Goal: Information Seeking & Learning: Find specific fact

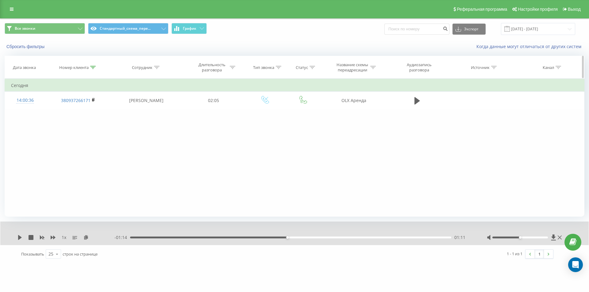
click at [92, 66] on icon at bounding box center [93, 67] width 6 height 3
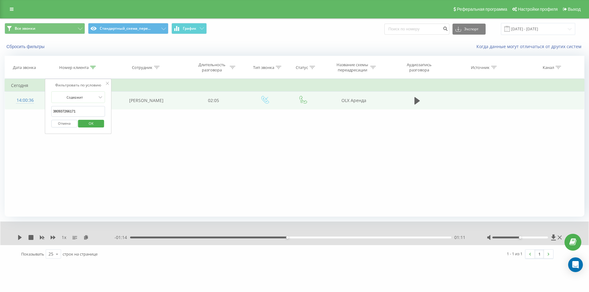
drag, startPoint x: 64, startPoint y: 107, endPoint x: 19, endPoint y: 97, distance: 46.3
click at [22, 97] on table "Фильтровать по условию Содержит 380937266171 Отмена OK Фильтровать по условию С…" at bounding box center [294, 94] width 579 height 31
paste input "4661099"
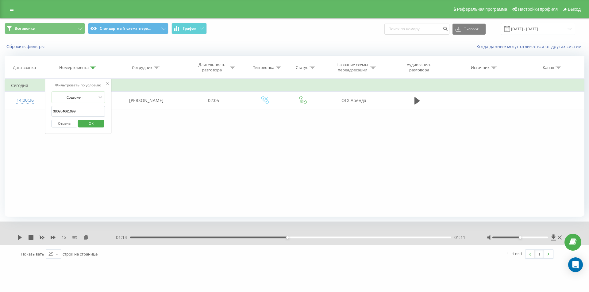
drag, startPoint x: 108, startPoint y: 108, endPoint x: 104, endPoint y: 109, distance: 4.1
click at [107, 108] on div "Фильтровать по условию Содержит 380934661099 Отмена OK" at bounding box center [78, 106] width 67 height 55
click at [94, 124] on span "OK" at bounding box center [90, 124] width 17 height 10
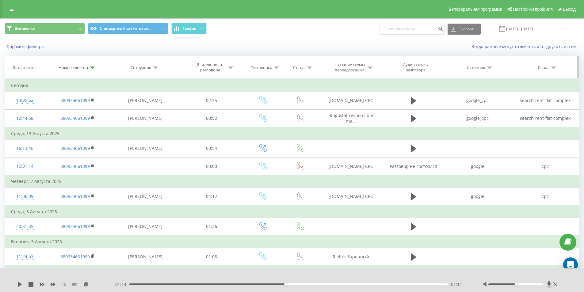
click at [94, 67] on icon at bounding box center [93, 67] width 6 height 3
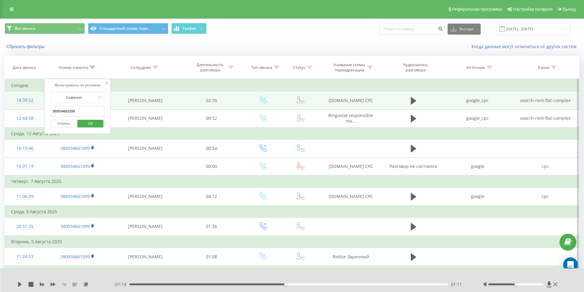
click at [8, 103] on table "Фильтровать по условию Содержит 380934661099 Отмена OK Фильтровать по условию С…" at bounding box center [292, 283] width 575 height 408
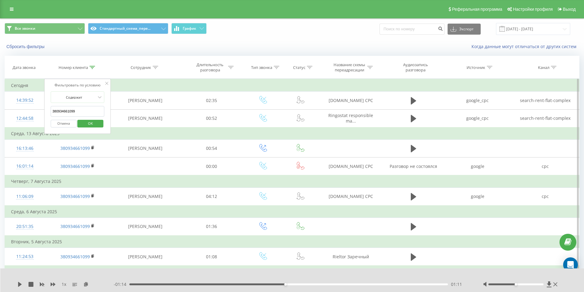
paste input "509285096"
click at [95, 127] on span "OK" at bounding box center [90, 124] width 17 height 10
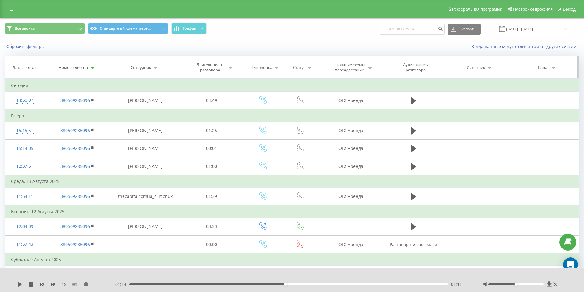
click at [92, 66] on icon at bounding box center [93, 67] width 6 height 3
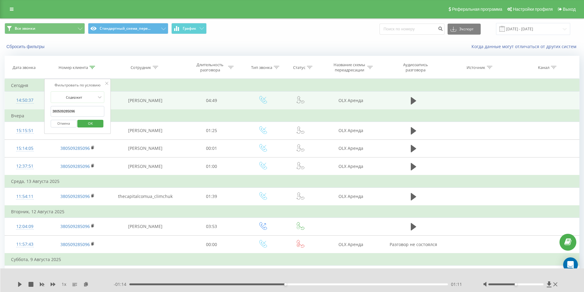
drag, startPoint x: 80, startPoint y: 112, endPoint x: 39, endPoint y: 95, distance: 43.7
click at [38, 95] on table "Фильтровать по условию Содержит 380509285096 Отмена OK Фильтровать по условию С…" at bounding box center [292, 257] width 575 height 356
paste input "977366018"
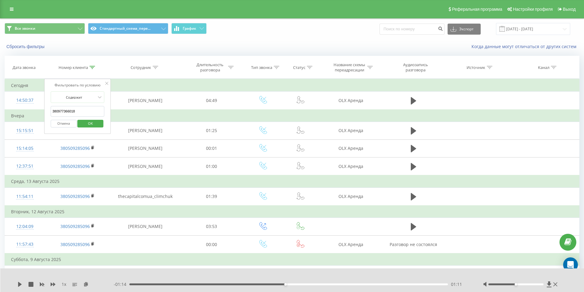
type input "380977366018"
click at [93, 119] on span "OK" at bounding box center [90, 124] width 17 height 10
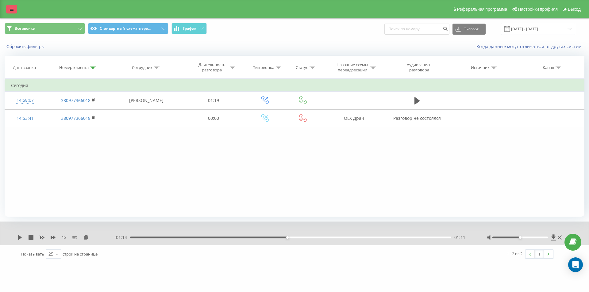
click at [10, 9] on icon at bounding box center [12, 9] width 4 height 4
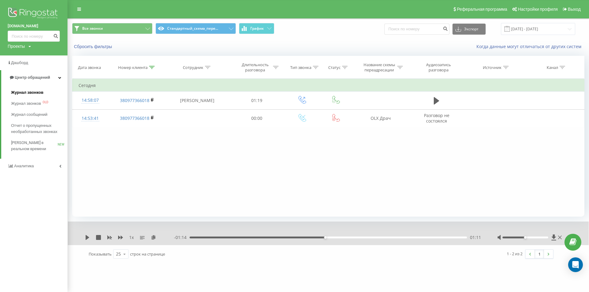
click at [27, 95] on span "Журнал звонков" at bounding box center [27, 93] width 32 height 6
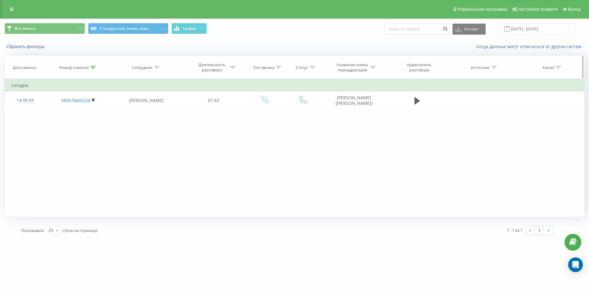
click at [95, 67] on icon at bounding box center [93, 67] width 6 height 3
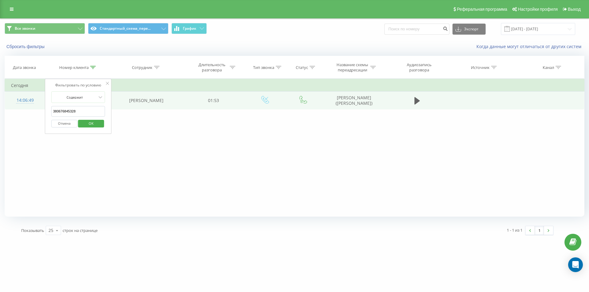
drag, startPoint x: 78, startPoint y: 111, endPoint x: 30, endPoint y: 99, distance: 49.8
click at [31, 100] on table "Фильтровать по условию Содержит 380676845328 Отмена OK Фильтровать по условию С…" at bounding box center [294, 94] width 579 height 31
paste input "508103416"
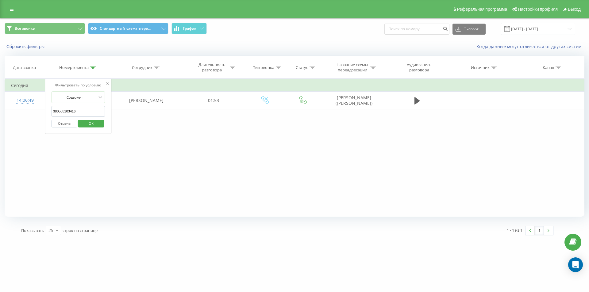
click at [102, 126] on button "OK" at bounding box center [91, 124] width 26 height 8
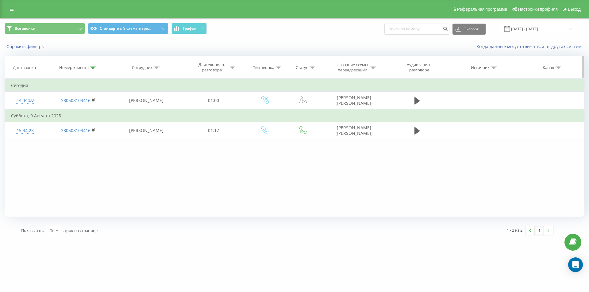
click at [91, 67] on icon at bounding box center [93, 67] width 6 height 3
drag, startPoint x: 87, startPoint y: 105, endPoint x: 46, endPoint y: 102, distance: 41.5
click at [46, 102] on div "Фильтровать по условию Содержит 380508103416 Отмена OK" at bounding box center [78, 106] width 67 height 55
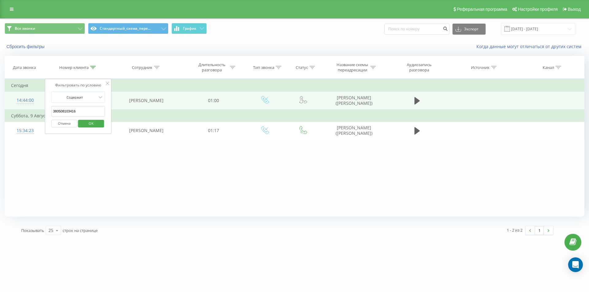
drag, startPoint x: 67, startPoint y: 112, endPoint x: 37, endPoint y: 107, distance: 29.9
click at [38, 107] on table "Фильтровать по условию Содержит 380508103416 Отмена OK Фильтровать по условию С…" at bounding box center [294, 109] width 579 height 61
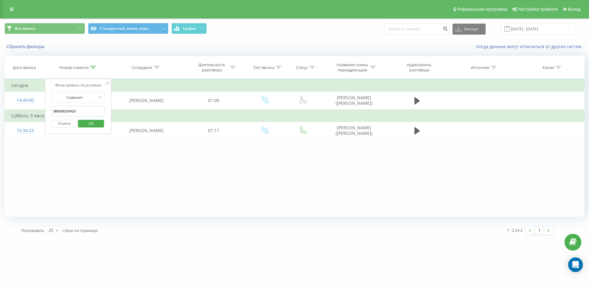
click at [86, 120] on span "OK" at bounding box center [90, 124] width 17 height 10
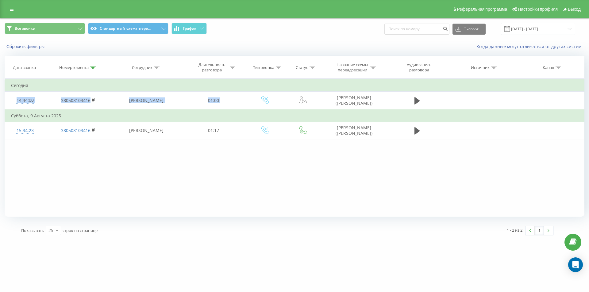
drag, startPoint x: 332, startPoint y: 98, endPoint x: 344, endPoint y: 39, distance: 60.2
click at [375, 88] on tbody "Сегодня 14:44:00 380508103416 Евгения Яремчук 01:00 Козловська Ірина (Онищенко)…" at bounding box center [294, 109] width 579 height 60
copy tbody "Сегодня 14:44:00 380508103416 Евгения Яремчук 01:00"
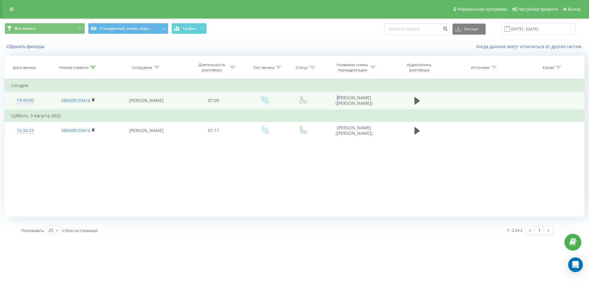
drag, startPoint x: 338, startPoint y: 97, endPoint x: 334, endPoint y: 96, distance: 4.5
click at [334, 96] on td "Козловська Ірина (Онищенко)" at bounding box center [354, 101] width 66 height 18
click at [332, 95] on td "Козловська Ірина (Онищенко)" at bounding box center [354, 101] width 66 height 18
drag, startPoint x: 332, startPoint y: 97, endPoint x: 377, endPoint y: 101, distance: 44.9
click at [377, 101] on td "Козловська Ірина (Онищенко)" at bounding box center [354, 101] width 66 height 18
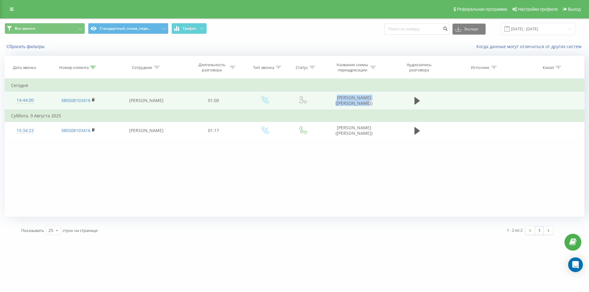
copy td "Козловська Ірина (Онищенко)"
click at [341, 97] on td "Козловська Ірина (Онищенко)" at bounding box center [354, 101] width 66 height 18
drag, startPoint x: 332, startPoint y: 95, endPoint x: 377, endPoint y: 99, distance: 44.9
click at [377, 99] on td "Козловська Ірина (Онищенко)" at bounding box center [354, 101] width 66 height 18
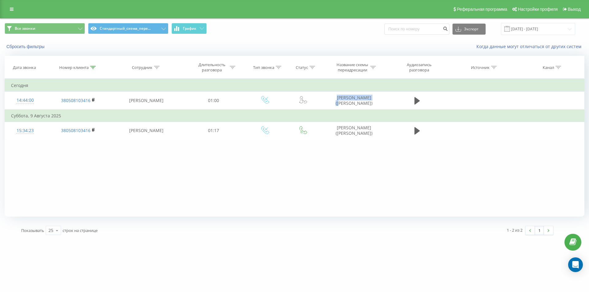
copy td "Козловська Ірина"
click at [91, 66] on icon at bounding box center [93, 67] width 6 height 3
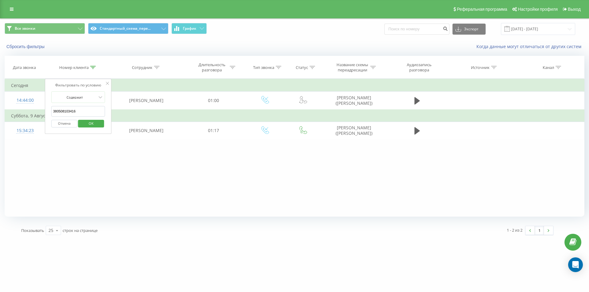
drag, startPoint x: 88, startPoint y: 110, endPoint x: 0, endPoint y: 91, distance: 90.0
click at [0, 91] on div "Все звонки Стандартный_схема_пере... График Экспорт .csv .xls .xlsx 19.07.2025 …" at bounding box center [294, 128] width 589 height 221
paste input "950626319"
type input "380950626319"
click at [90, 124] on span "OK" at bounding box center [90, 124] width 17 height 10
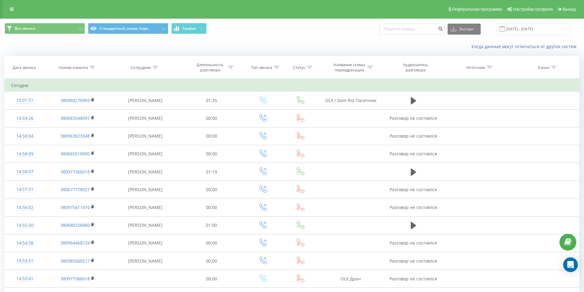
click at [5, 292] on html "[DOMAIN_NAME] Проекты [DOMAIN_NAME] [DOMAIN_NAME] Дашборд Центр обращений Журна…" at bounding box center [292, 146] width 584 height 292
click at [93, 69] on div at bounding box center [93, 67] width 6 height 5
click at [91, 110] on input "text" at bounding box center [78, 111] width 54 height 11
type input "м"
paste input "380634178000"
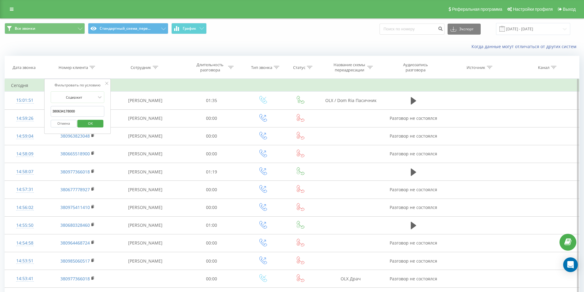
click button "OK" at bounding box center [91, 124] width 26 height 8
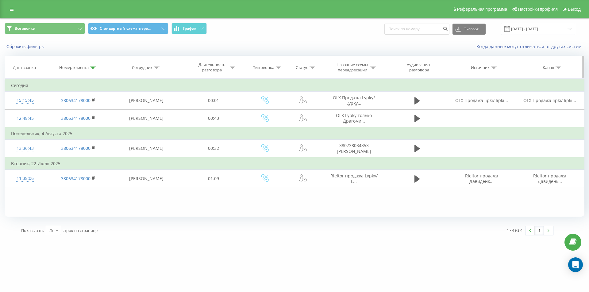
click at [92, 67] on icon at bounding box center [93, 67] width 6 height 3
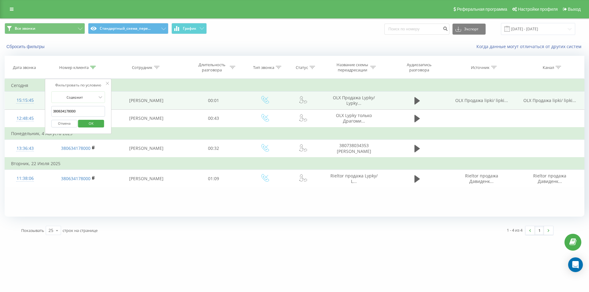
drag, startPoint x: 81, startPoint y: 111, endPoint x: 17, endPoint y: 97, distance: 65.7
click at [23, 99] on table "Фильтровать по условию Содержит 380634178000 Отмена OK Фильтровать по условию С…" at bounding box center [294, 133] width 579 height 109
paste input "962000916"
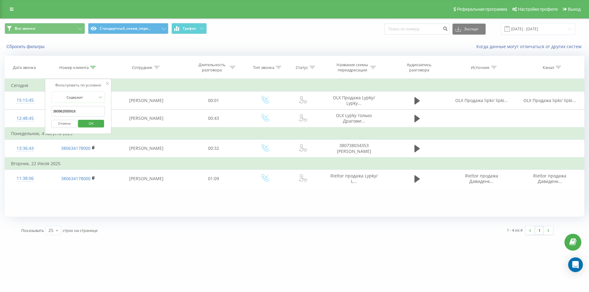
click at [87, 123] on span "OK" at bounding box center [90, 124] width 17 height 10
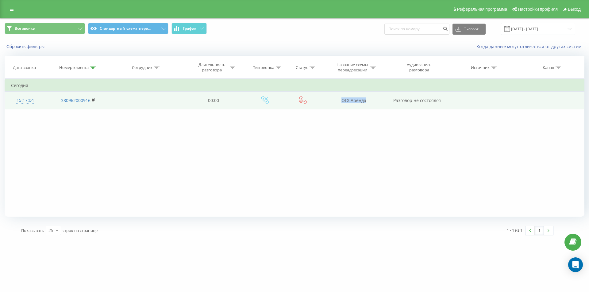
drag, startPoint x: 342, startPoint y: 103, endPoint x: 382, endPoint y: 103, distance: 40.5
click at [382, 103] on td "OLX Аренда" at bounding box center [354, 101] width 66 height 18
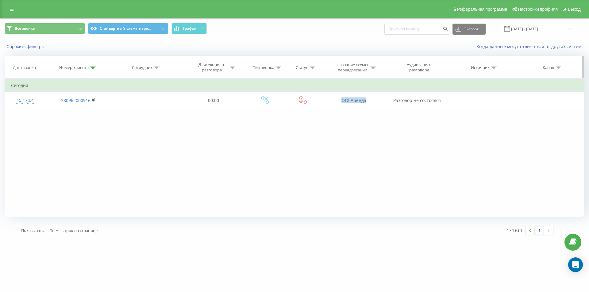
copy td "OLX Аренда"
click at [91, 67] on icon at bounding box center [93, 67] width 6 height 3
drag, startPoint x: 85, startPoint y: 108, endPoint x: 46, endPoint y: 105, distance: 39.6
click at [46, 105] on div "Фильтровать по условию Содержит 380962000916 Отмена OK" at bounding box center [78, 106] width 67 height 55
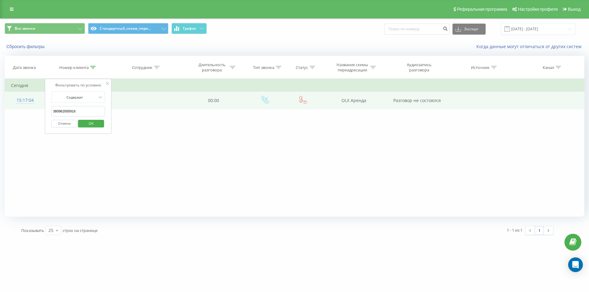
paste input "79589999"
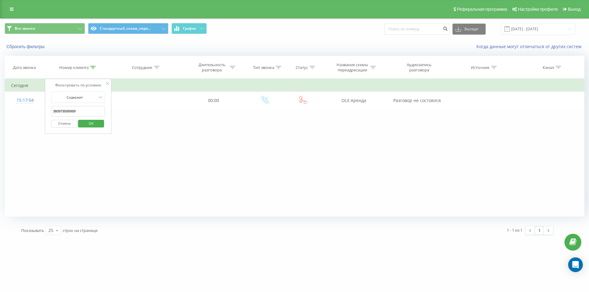
click at [91, 127] on span "OK" at bounding box center [90, 124] width 17 height 10
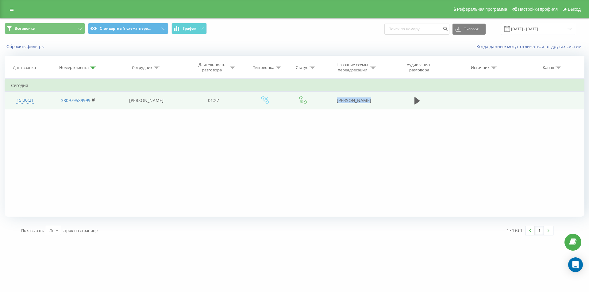
drag, startPoint x: 363, startPoint y: 97, endPoint x: 392, endPoint y: 92, distance: 29.3
click at [392, 92] on tr "15:30:21 380979589999 [PERSON_NAME] 01:27 [PERSON_NAME]" at bounding box center [294, 101] width 579 height 18
click at [333, 108] on td "OLX Пинчук" at bounding box center [354, 101] width 66 height 18
drag, startPoint x: 335, startPoint y: 100, endPoint x: 400, endPoint y: 104, distance: 65.1
click at [401, 104] on tr "15:30:21 380979589999 Евгения Яремчук 01:27 OLX Пинчук" at bounding box center [294, 101] width 579 height 18
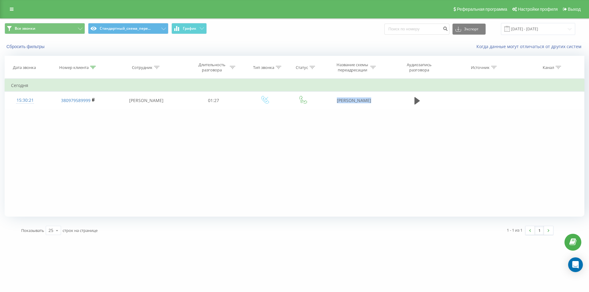
copy tr "OLX Пинчук"
click at [91, 67] on icon at bounding box center [93, 67] width 6 height 3
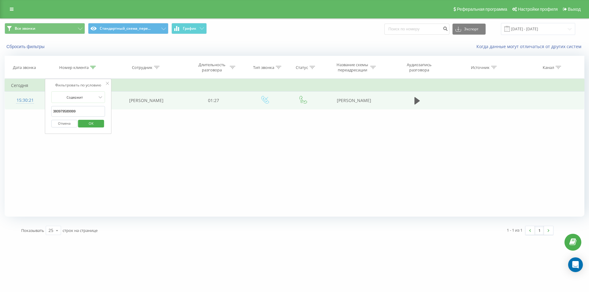
click at [20, 103] on table "Фильтровать по условию Содержит 380979589999 Отмена OK Фильтровать по условию С…" at bounding box center [294, 94] width 579 height 31
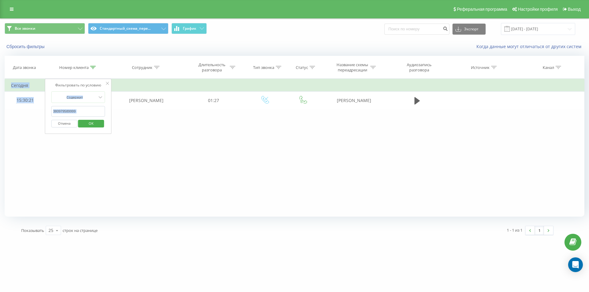
click at [78, 109] on input "380979589999" at bounding box center [78, 111] width 54 height 11
click at [68, 112] on input "380979589999" at bounding box center [78, 111] width 54 height 11
paste input "637724374"
click at [92, 123] on span "OK" at bounding box center [90, 124] width 17 height 10
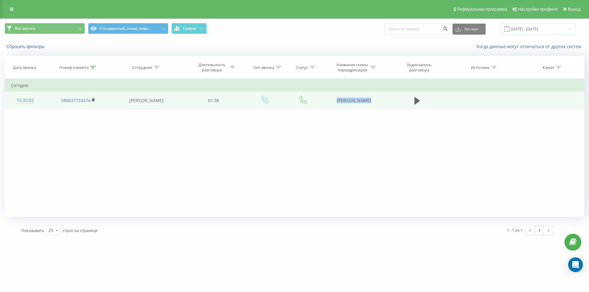
drag, startPoint x: 358, startPoint y: 101, endPoint x: 386, endPoint y: 94, distance: 28.5
click at [392, 100] on tr "15:32:02 380637724374 Евгения Яремчук 01:36 DOM RIA Аренда" at bounding box center [294, 101] width 579 height 18
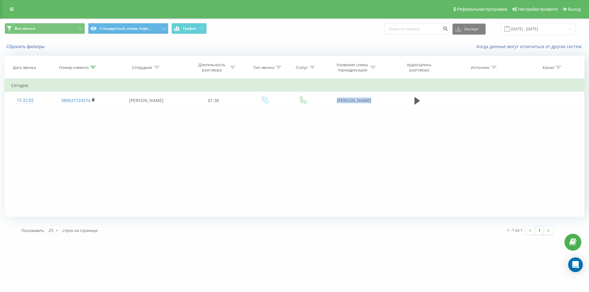
copy tr "[PERSON_NAME]"
click at [93, 68] on icon at bounding box center [93, 67] width 6 height 3
drag, startPoint x: 46, startPoint y: 101, endPoint x: 60, endPoint y: 102, distance: 13.8
click at [28, 94] on table "Фильтровать по условию Содержит 380637724374 Отмена OK Фильтровать по условию С…" at bounding box center [294, 94] width 579 height 31
paste input "4178000"
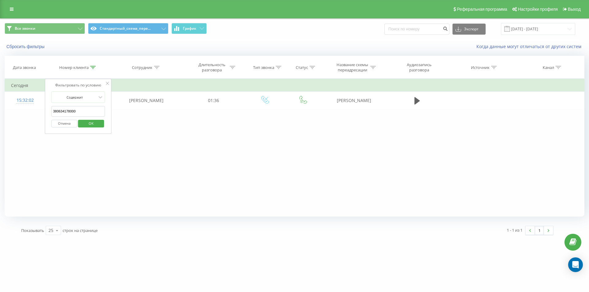
click at [106, 112] on div "Фильтровать по условию Содержит 380634178000 Отмена OK" at bounding box center [78, 106] width 67 height 55
click at [89, 124] on span "OK" at bounding box center [90, 124] width 17 height 10
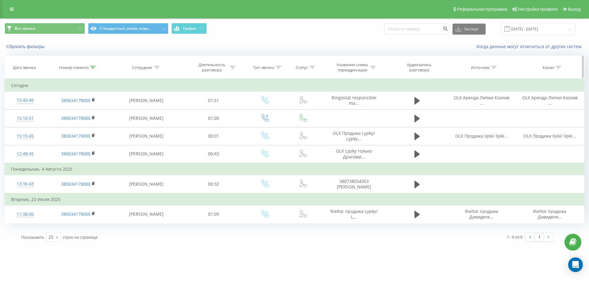
click at [92, 66] on icon at bounding box center [93, 67] width 6 height 3
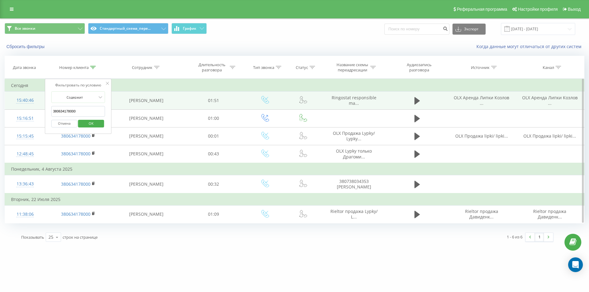
drag, startPoint x: 28, startPoint y: 98, endPoint x: 21, endPoint y: 93, distance: 8.1
click at [21, 93] on table "Фильтровать по условию Содержит 380634178000 Отмена OK Фильтровать по условию С…" at bounding box center [294, 151] width 579 height 145
paste input "976167735"
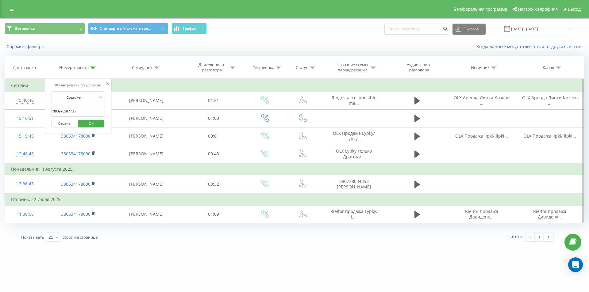
drag, startPoint x: 107, startPoint y: 110, endPoint x: 100, endPoint y: 116, distance: 8.9
click at [107, 110] on div "Фильтровать по условию Содержит 380976167735 Отмена OK" at bounding box center [78, 106] width 67 height 55
click at [87, 125] on span "OK" at bounding box center [90, 124] width 17 height 10
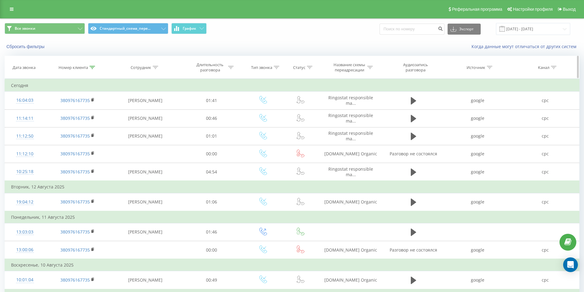
click at [92, 66] on icon at bounding box center [93, 67] width 6 height 3
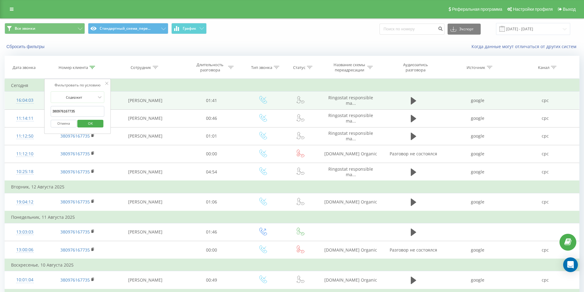
drag, startPoint x: 84, startPoint y: 107, endPoint x: 38, endPoint y: 96, distance: 47.0
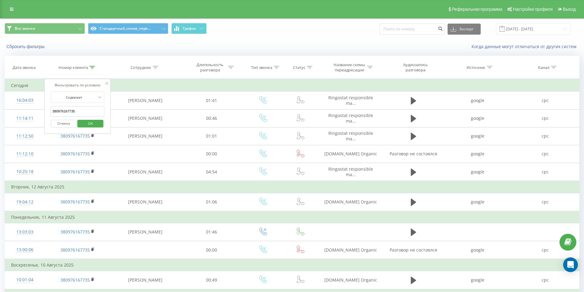
paste input "631642126"
type input "380631642126"
click at [93, 120] on span "OK" at bounding box center [90, 124] width 17 height 10
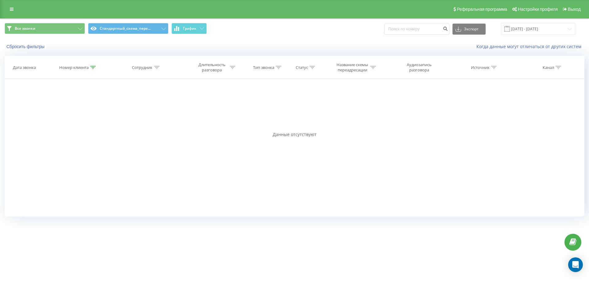
click at [93, 69] on div at bounding box center [93, 67] width 6 height 5
click at [70, 124] on button "Отмена" at bounding box center [64, 124] width 26 height 8
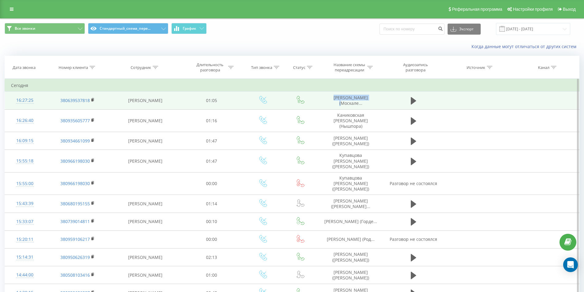
drag, startPoint x: 329, startPoint y: 97, endPoint x: 379, endPoint y: 96, distance: 50.0
click at [379, 96] on td "Єлизавета Гранд (Москале..." at bounding box center [350, 101] width 65 height 18
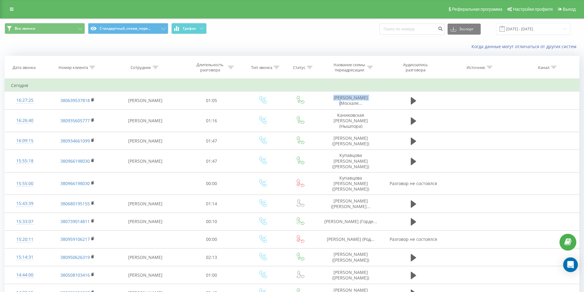
copy span "Єлизавета Гранд"
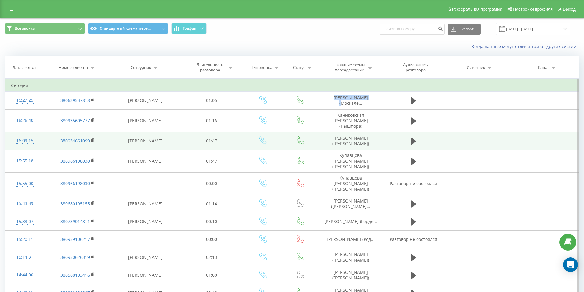
copy span "Єлизавета Гранд"
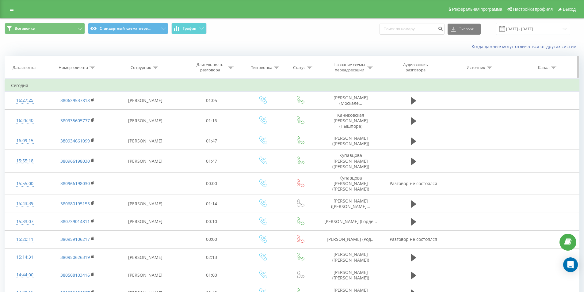
click at [92, 68] on icon at bounding box center [93, 67] width 6 height 3
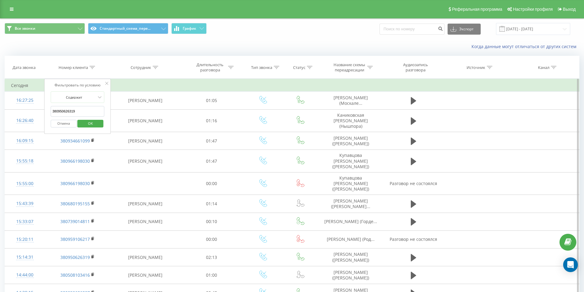
click at [83, 116] on input "380950626319" at bounding box center [78, 111] width 54 height 11
paste input "380672132121"
type input "380672132121"
click at [90, 125] on span "OK" at bounding box center [90, 124] width 17 height 10
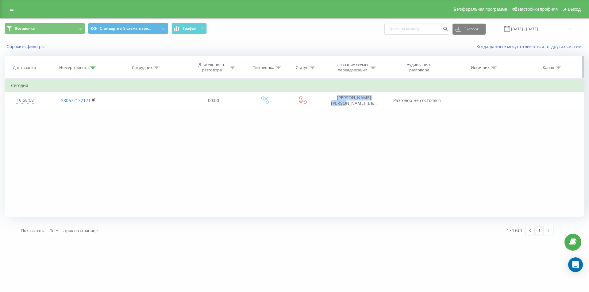
copy span "Синаевский Александр"
drag, startPoint x: 329, startPoint y: 98, endPoint x: 360, endPoint y: 74, distance: 38.9
click at [377, 95] on td "Синаевский Александр (Бе..." at bounding box center [354, 101] width 66 height 18
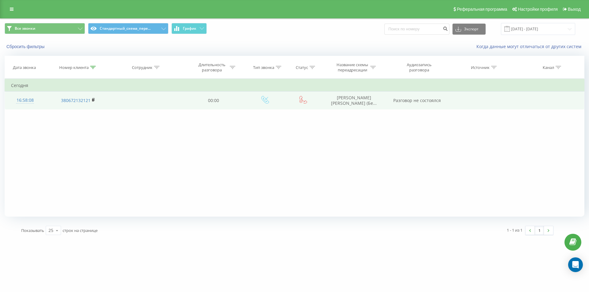
click at [25, 102] on div "16:58:08" at bounding box center [25, 100] width 28 height 12
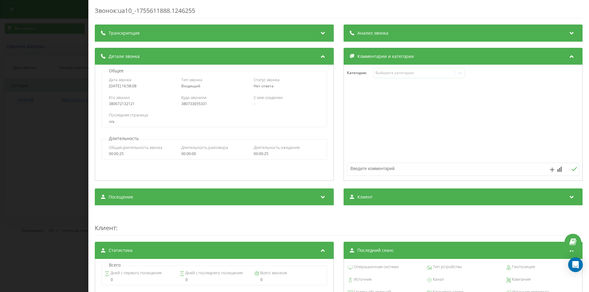
click at [187, 106] on div "Кто звонил 380672132121 Куда звонили 380733655331 С кем соединен -" at bounding box center [214, 101] width 224 height 18
copy div "380733655331"
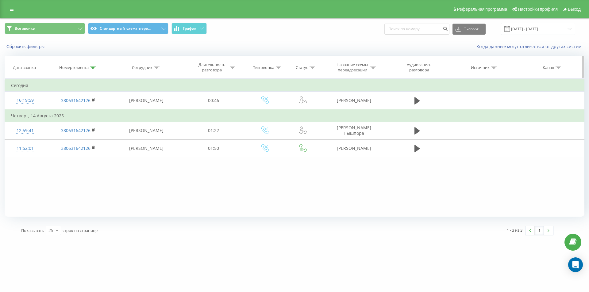
drag, startPoint x: 91, startPoint y: 64, endPoint x: 90, endPoint y: 68, distance: 4.1
click at [91, 66] on th "Номер клиента" at bounding box center [78, 67] width 66 height 23
click at [92, 67] on icon at bounding box center [93, 67] width 6 height 3
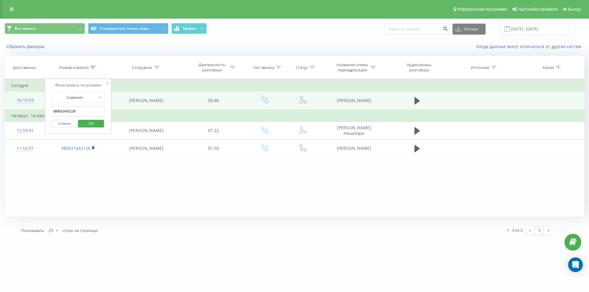
drag, startPoint x: 82, startPoint y: 116, endPoint x: 63, endPoint y: 108, distance: 21.2
click at [36, 103] on table "Фильтровать по условию Содержит 380631642126 Отмена OK Фильтровать по условию С…" at bounding box center [294, 118] width 579 height 79
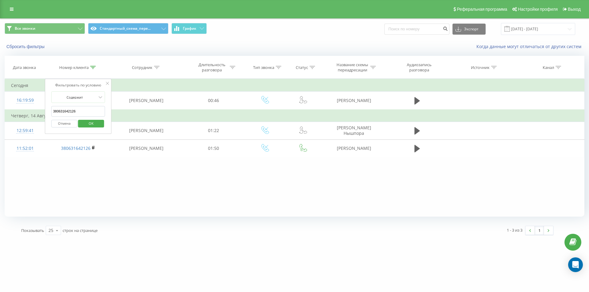
paste input "974475520"
click at [89, 124] on span "OK" at bounding box center [90, 124] width 17 height 10
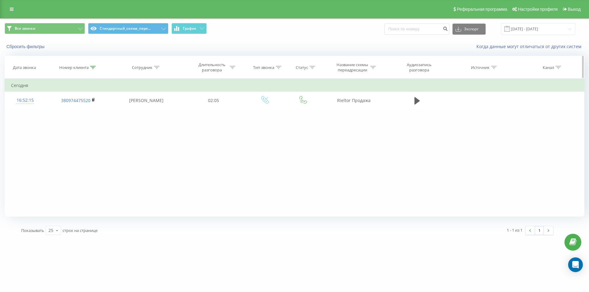
click at [92, 67] on icon at bounding box center [93, 67] width 6 height 3
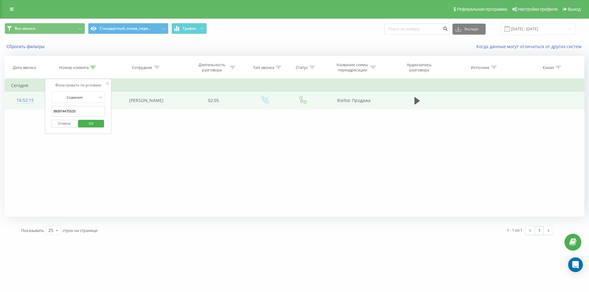
paste input "[URL][DOMAIN_NAME]"
drag, startPoint x: 73, startPoint y: 110, endPoint x: 32, endPoint y: 95, distance: 43.6
click at [32, 95] on table "Фильтровать по условию Содержит 380974475520 Отмена OK Фильтровать по условию С…" at bounding box center [294, 94] width 579 height 31
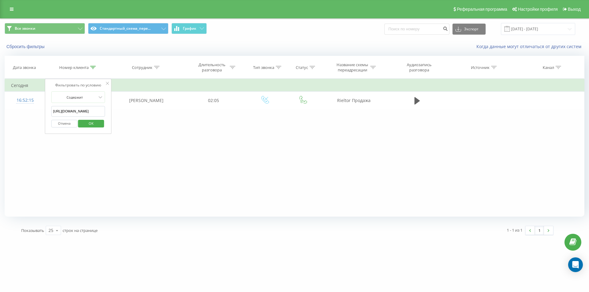
scroll to position [0, 98]
type input "[URL][DOMAIN_NAME]"
click at [92, 126] on span "OK" at bounding box center [90, 124] width 17 height 10
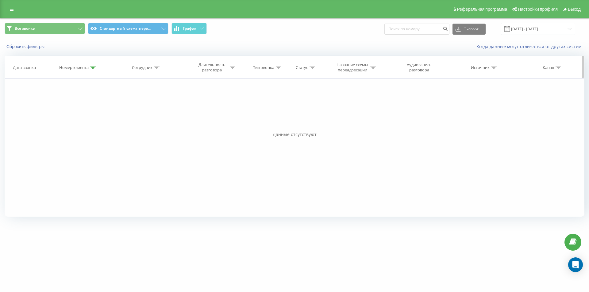
click at [92, 67] on icon at bounding box center [93, 67] width 6 height 3
click at [69, 125] on button "Отмена" at bounding box center [64, 124] width 26 height 8
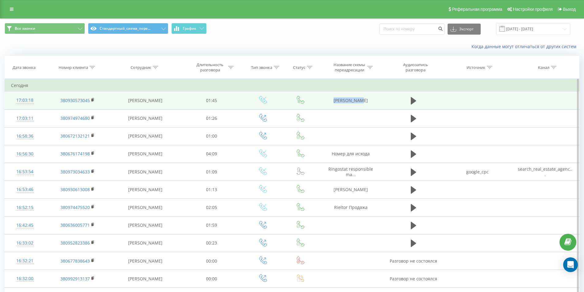
drag, startPoint x: 308, startPoint y: 98, endPoint x: 361, endPoint y: 101, distance: 53.7
click at [361, 101] on tr "17:03:18 380930573045 Евгения Яремчук 01:45 DOM RIA Аренда" at bounding box center [292, 101] width 575 height 18
click at [328, 109] on td "DOM RIA Аренда" at bounding box center [350, 101] width 65 height 18
drag, startPoint x: 332, startPoint y: 97, endPoint x: 389, endPoint y: 97, distance: 57.0
click at [389, 97] on tr "17:03:18 380930573045 Евгения Яремчук 01:45 DOM RIA Аренда" at bounding box center [292, 101] width 575 height 18
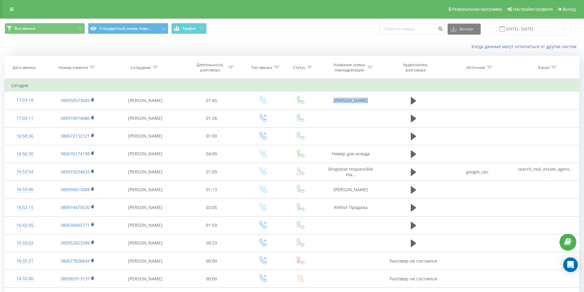
copy tr "DOM RIA Аренда"
click at [91, 69] on icon at bounding box center [93, 67] width 6 height 3
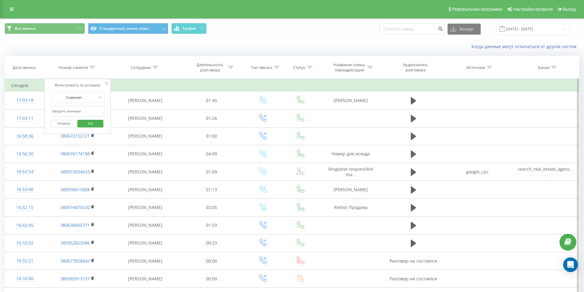
drag, startPoint x: 92, startPoint y: 106, endPoint x: 90, endPoint y: 113, distance: 6.9
click at [91, 109] on input "text" at bounding box center [78, 111] width 54 height 11
paste input "380934217994"
click at [93, 120] on span "OK" at bounding box center [90, 124] width 17 height 10
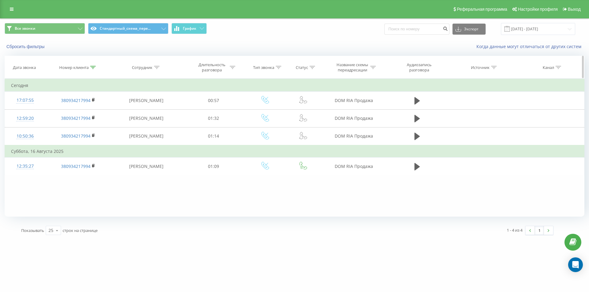
click at [91, 67] on icon at bounding box center [93, 67] width 6 height 3
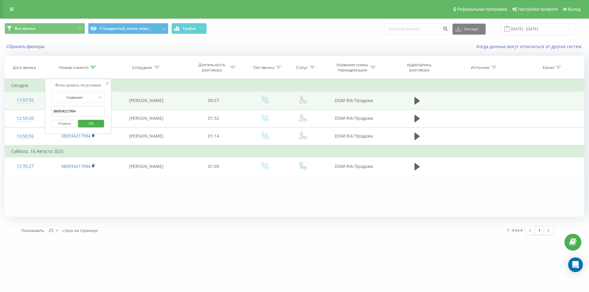
paste input "91527036"
drag, startPoint x: 87, startPoint y: 112, endPoint x: 32, endPoint y: 97, distance: 57.4
click at [36, 98] on table "Фильтровать по условию Содержит 380934217994 Отмена OK Фильтровать по условию С…" at bounding box center [294, 127] width 579 height 97
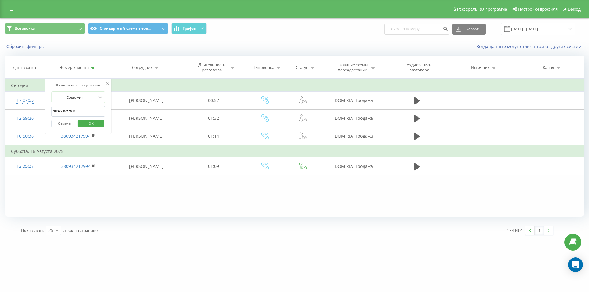
click at [86, 122] on span "OK" at bounding box center [90, 124] width 17 height 10
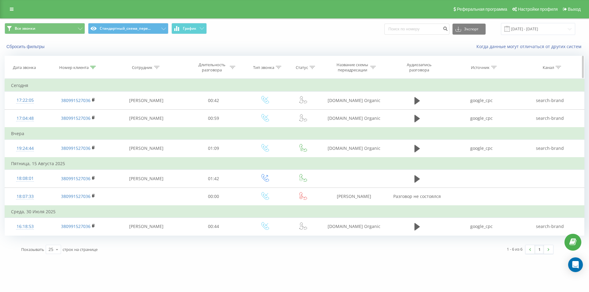
click at [93, 67] on icon at bounding box center [93, 67] width 6 height 3
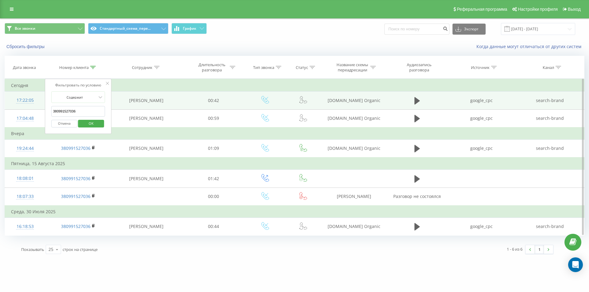
click at [40, 100] on table "Фильтровать по условию Содержит 380991527036 Отмена OK Фильтровать по условию С…" at bounding box center [294, 157] width 579 height 157
paste input "678125537"
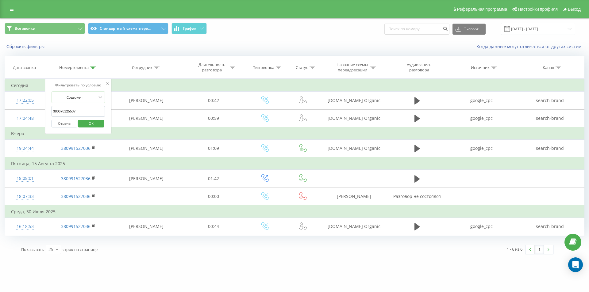
drag, startPoint x: 93, startPoint y: 124, endPoint x: 92, endPoint y: 117, distance: 7.1
click at [93, 124] on span "OK" at bounding box center [90, 124] width 17 height 10
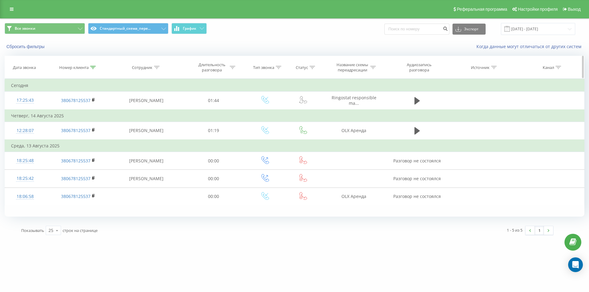
click at [93, 68] on icon at bounding box center [93, 67] width 6 height 3
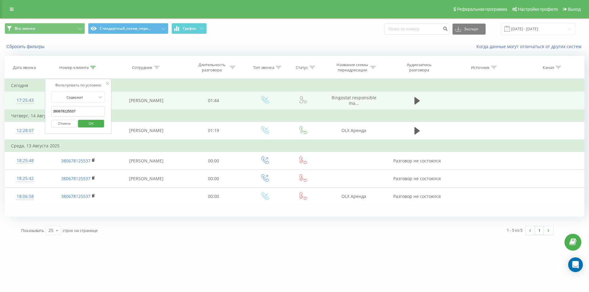
drag, startPoint x: 82, startPoint y: 115, endPoint x: 31, endPoint y: 104, distance: 52.2
click at [32, 104] on table "Фильтровать по условию Содержит 380678125537 Отмена OK Фильтровать по условию С…" at bounding box center [294, 142] width 579 height 127
paste input "31005049"
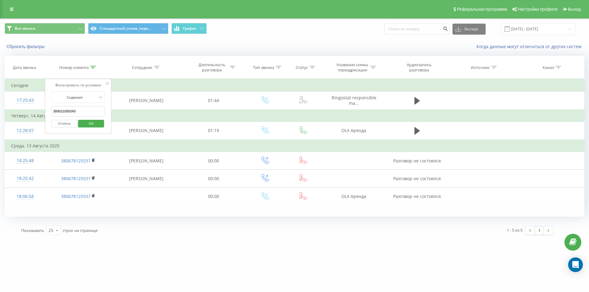
type input "380631005049"
click at [95, 121] on span "OK" at bounding box center [90, 124] width 17 height 10
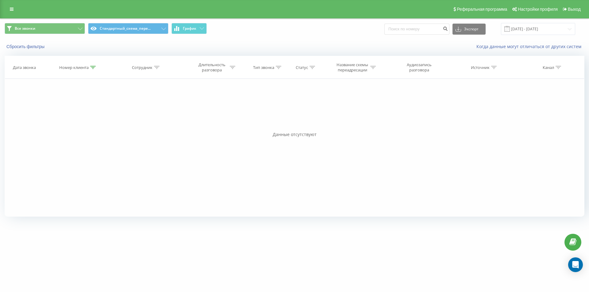
click at [93, 67] on icon at bounding box center [93, 67] width 6 height 3
click at [67, 122] on button "Отмена" at bounding box center [64, 124] width 26 height 8
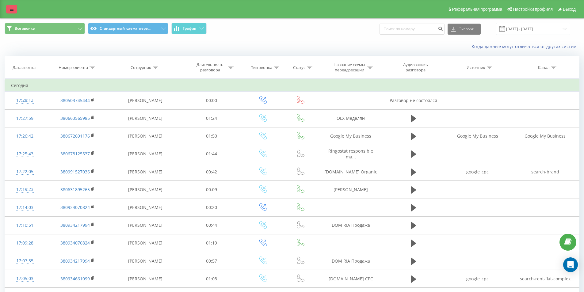
click at [8, 11] on link at bounding box center [11, 9] width 11 height 9
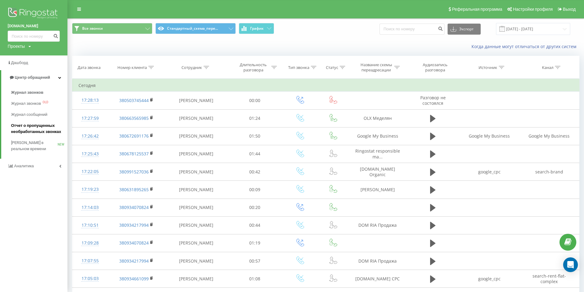
click at [34, 130] on span "Отчет о пропущенных необработанных звонках" at bounding box center [37, 129] width 53 height 12
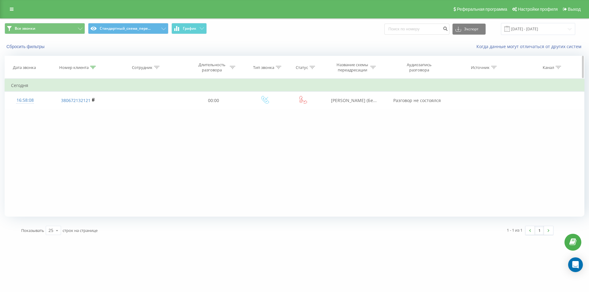
click at [92, 68] on icon at bounding box center [93, 67] width 6 height 3
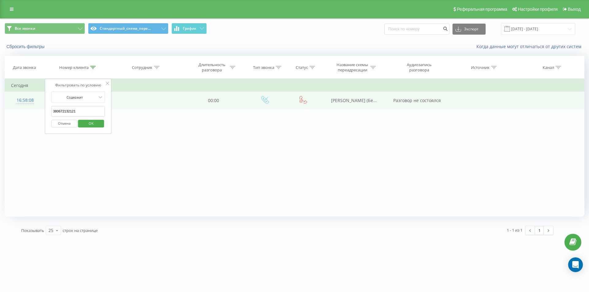
drag, startPoint x: 81, startPoint y: 113, endPoint x: 13, endPoint y: 101, distance: 69.5
click at [13, 101] on table "Фильтровать по условию Содержит 380672132121 Отмена OK Фильтровать по условию С…" at bounding box center [294, 94] width 579 height 31
paste input "31005049"
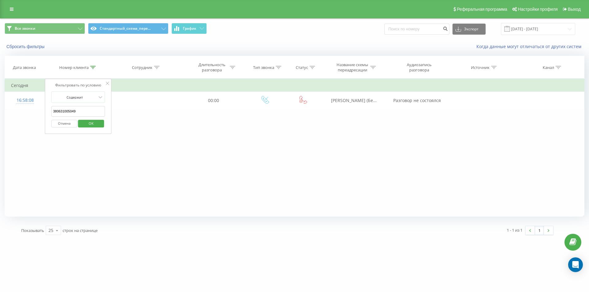
type input "380631005049"
click at [92, 121] on span "OK" at bounding box center [90, 124] width 17 height 10
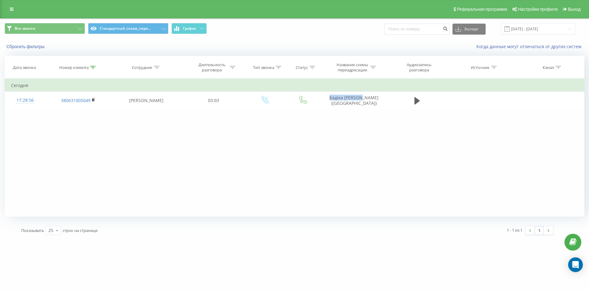
drag, startPoint x: 324, startPoint y: 94, endPoint x: 279, endPoint y: 32, distance: 77.3
click at [359, 101] on td "[PERSON_NAME] ([PERSON_NAME])" at bounding box center [354, 101] width 66 height 18
copy td "Бадіка Наталія"
click at [10, 8] on icon at bounding box center [12, 9] width 4 height 4
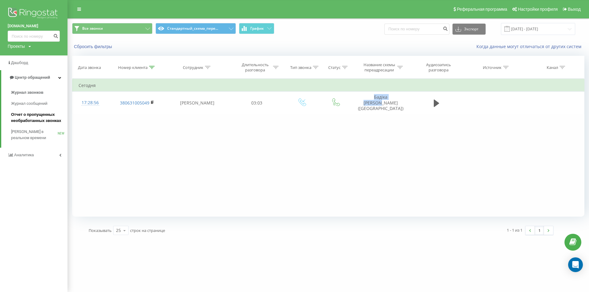
click at [40, 121] on span "Отчет о пропущенных необработанных звонках" at bounding box center [37, 118] width 53 height 12
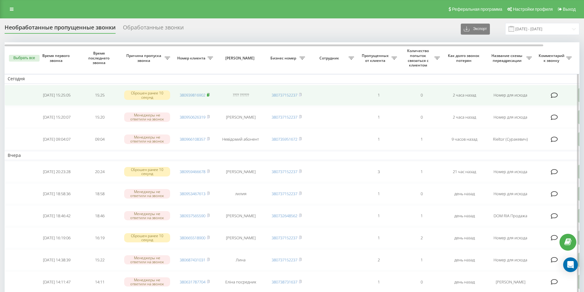
click at [209, 96] on icon at bounding box center [208, 94] width 2 height 3
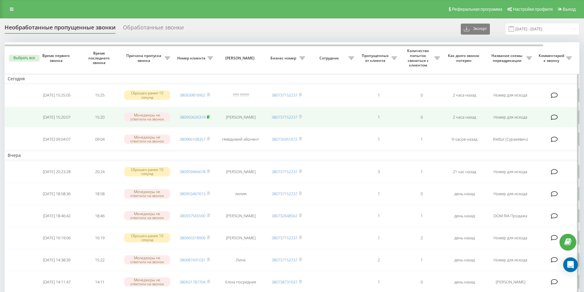
click at [209, 118] on rect at bounding box center [208, 117] width 2 height 3
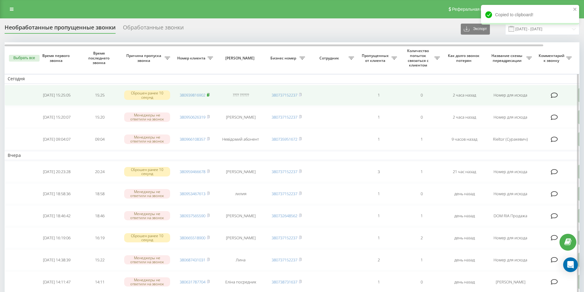
drag, startPoint x: 209, startPoint y: 96, endPoint x: 197, endPoint y: 33, distance: 63.6
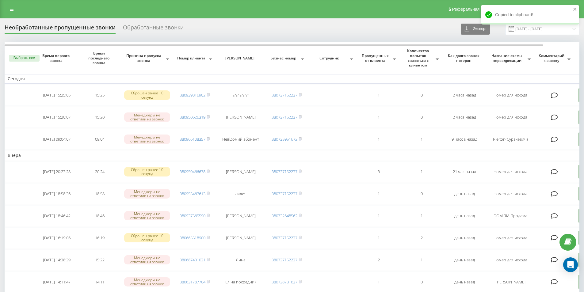
click at [208, 96] on rect at bounding box center [208, 95] width 2 height 3
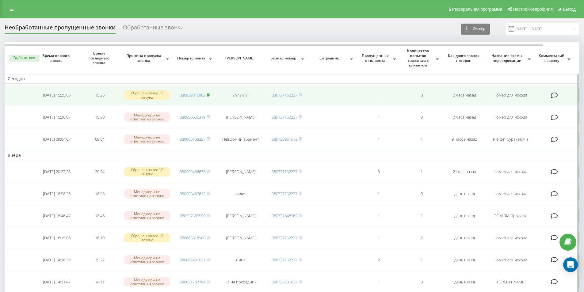
click at [209, 95] on rect at bounding box center [208, 95] width 2 height 3
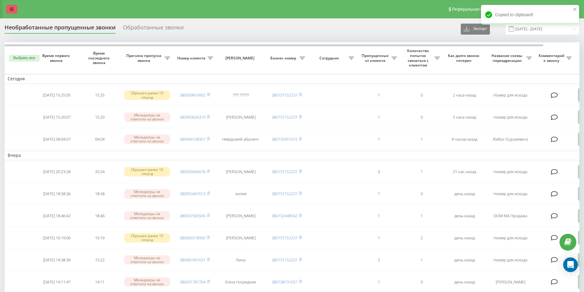
click at [14, 9] on link at bounding box center [11, 9] width 11 height 9
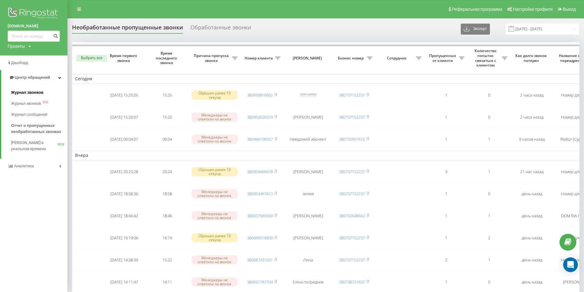
click at [29, 95] on span "Журнал звонков" at bounding box center [27, 93] width 32 height 6
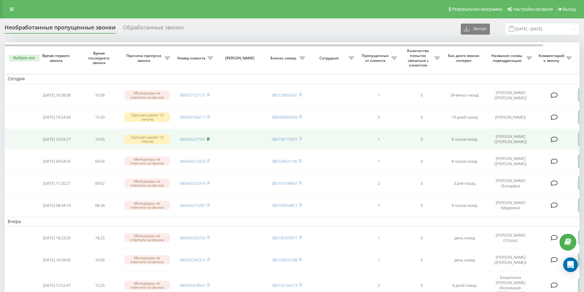
click at [209, 140] on rect at bounding box center [208, 139] width 2 height 3
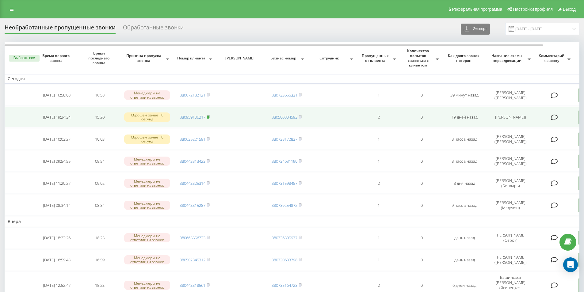
click at [208, 117] on rect at bounding box center [208, 117] width 2 height 3
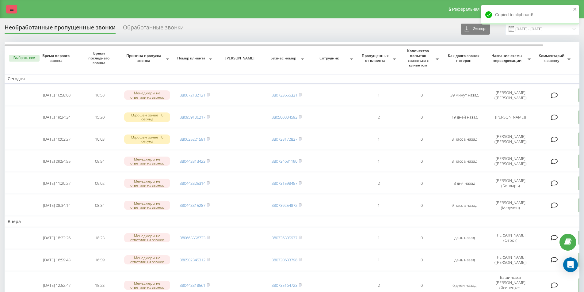
click at [14, 13] on link at bounding box center [11, 9] width 11 height 9
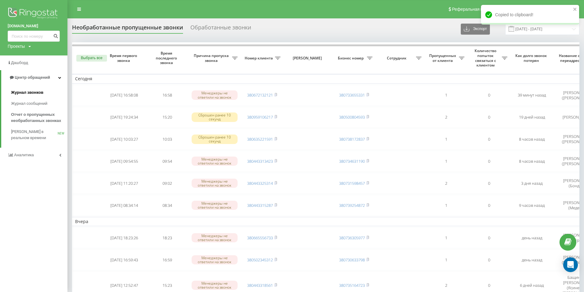
click at [27, 91] on span "Журнал звонков" at bounding box center [27, 93] width 32 height 6
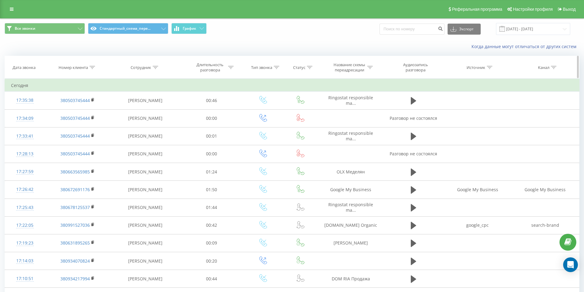
click at [92, 67] on icon at bounding box center [93, 67] width 6 height 3
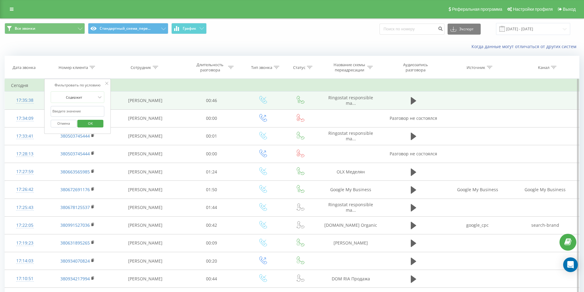
drag, startPoint x: 88, startPoint y: 108, endPoint x: 25, endPoint y: 101, distance: 63.6
paste input "380633789040"
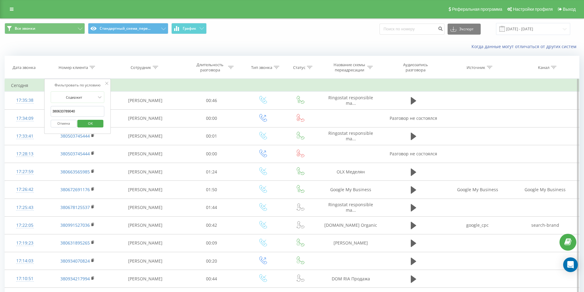
click at [89, 123] on span "OK" at bounding box center [90, 124] width 17 height 10
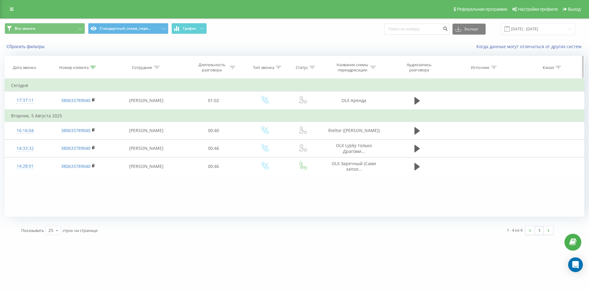
click at [92, 67] on icon at bounding box center [93, 67] width 6 height 3
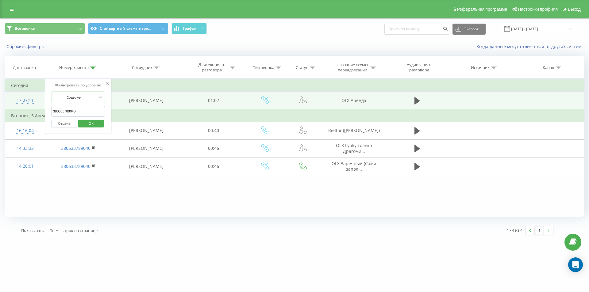
drag, startPoint x: 63, startPoint y: 113, endPoint x: 22, endPoint y: 105, distance: 42.1
click at [22, 105] on table "Фильтровать по условию Содержит 380633789040 Отмена OK Фильтровать по условию С…" at bounding box center [294, 127] width 579 height 97
paste input "65470804"
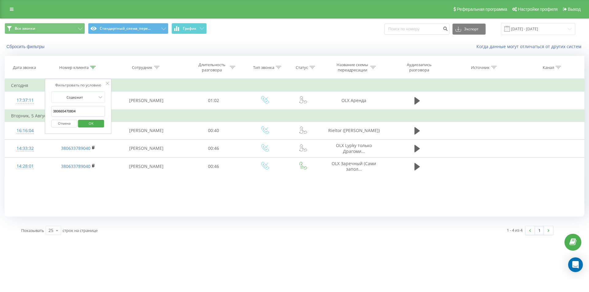
type input "380665470804"
click at [83, 123] on span "OK" at bounding box center [90, 124] width 17 height 10
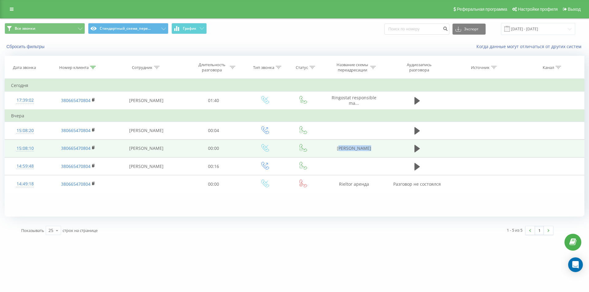
drag, startPoint x: 333, startPoint y: 151, endPoint x: 367, endPoint y: 148, distance: 34.5
click at [368, 149] on td "OLX Курбанов" at bounding box center [354, 148] width 66 height 18
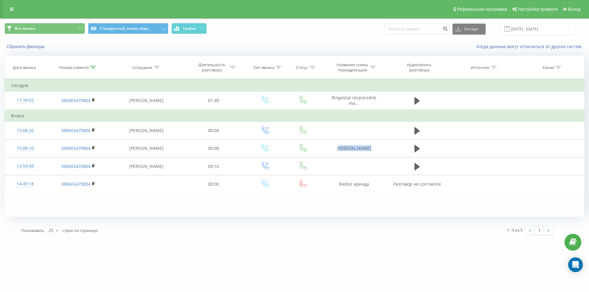
copy td "OLX Курбанов"
